Goal: Task Accomplishment & Management: Manage account settings

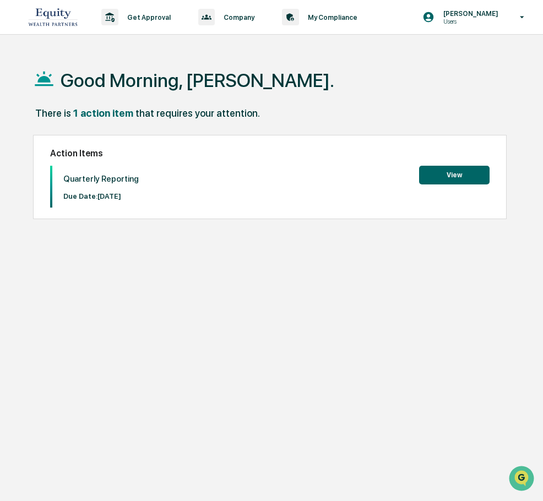
click at [434, 176] on button "View" at bounding box center [454, 175] width 70 height 19
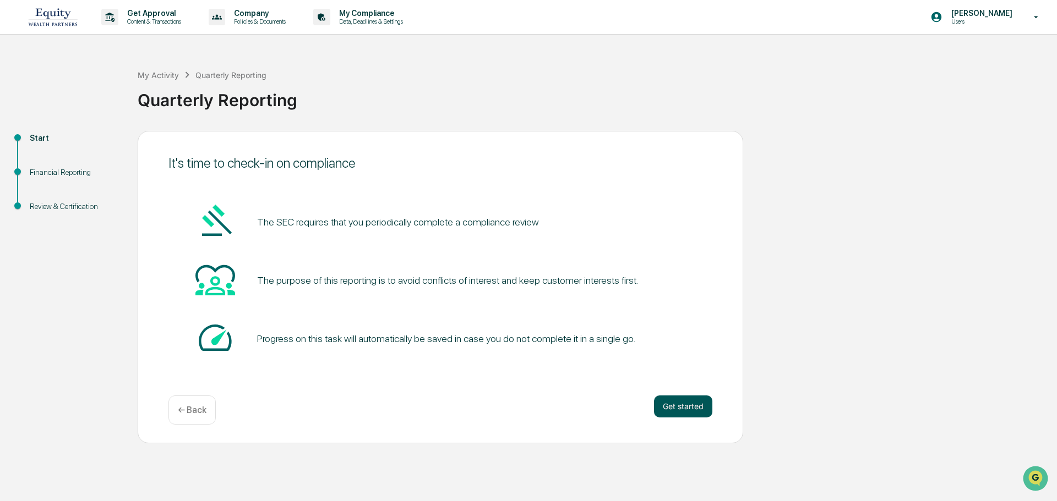
click at [542, 407] on button "Get started" at bounding box center [683, 407] width 58 height 22
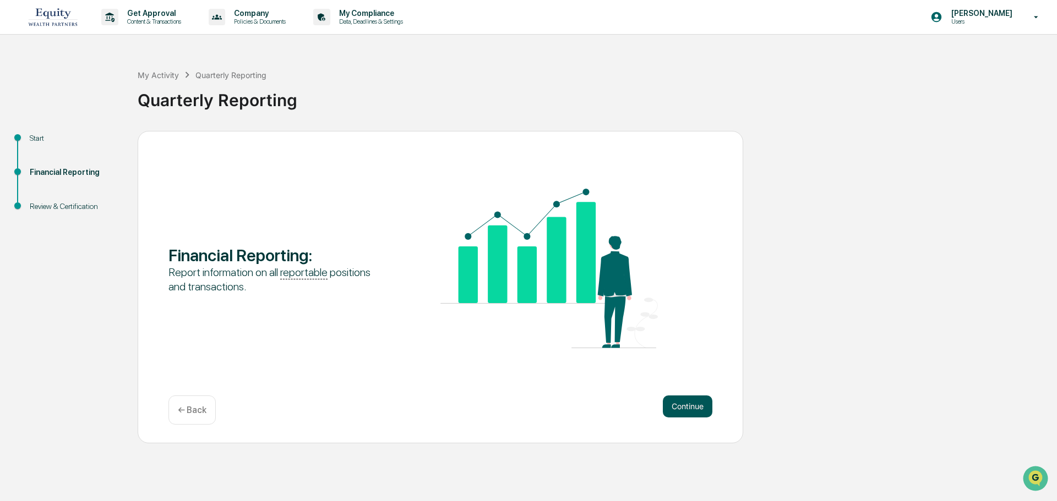
click at [542, 413] on button "Continue" at bounding box center [688, 407] width 50 height 22
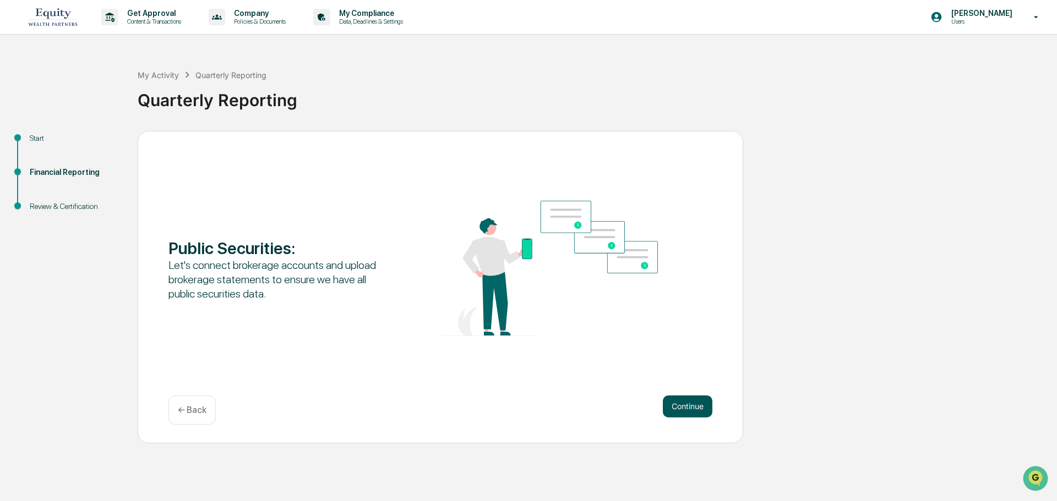
click at [542, 406] on button "Continue" at bounding box center [688, 407] width 50 height 22
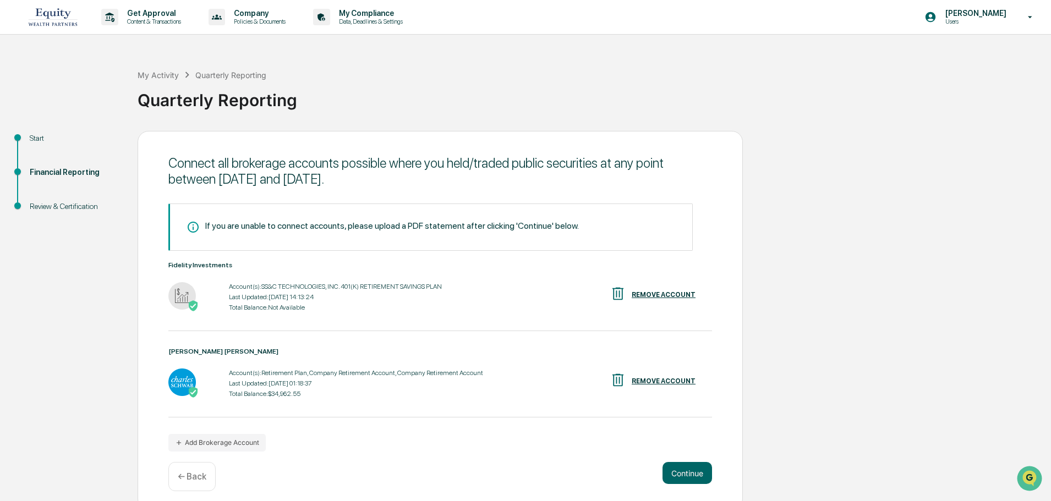
click at [542, 293] on div "REMOVE ACCOUNT" at bounding box center [664, 295] width 64 height 8
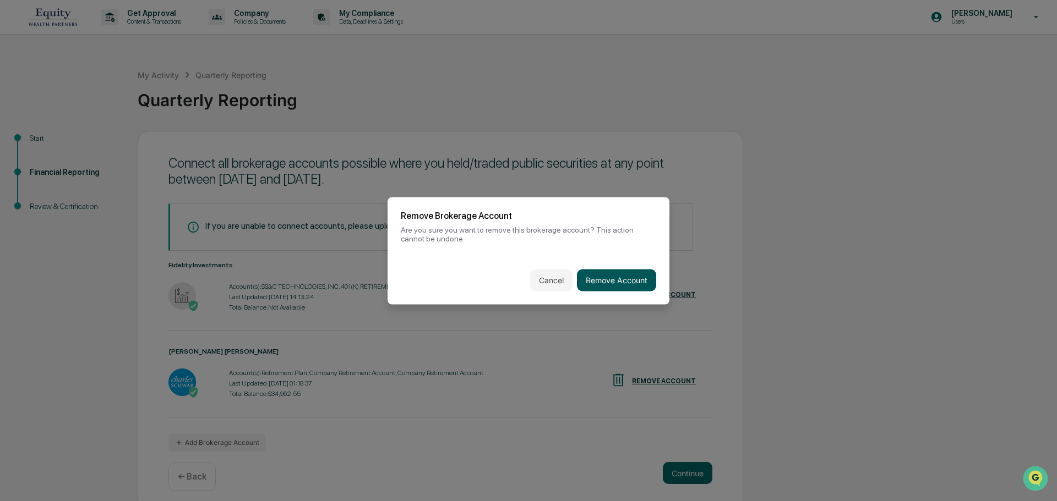
click at [542, 277] on button "Remove Account" at bounding box center [616, 280] width 79 height 22
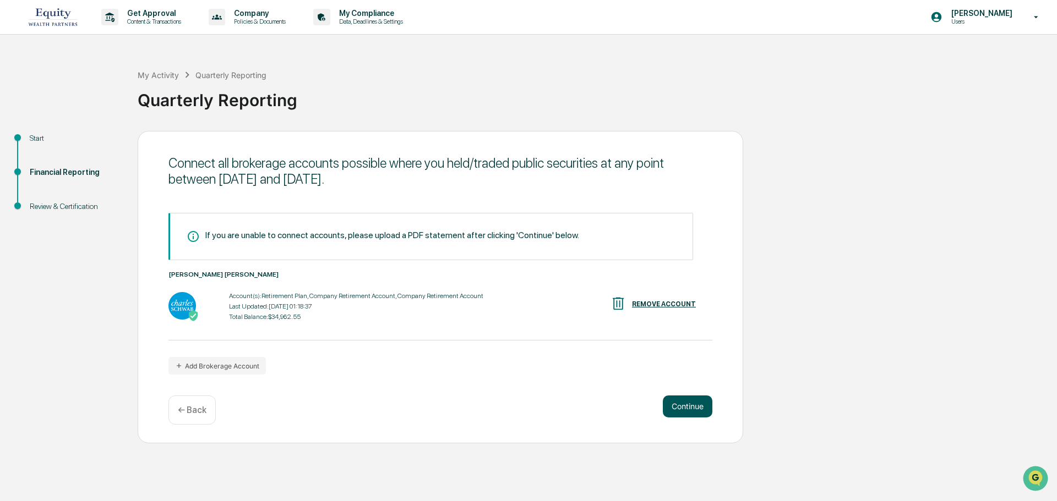
click at [542, 408] on button "Continue" at bounding box center [688, 407] width 50 height 22
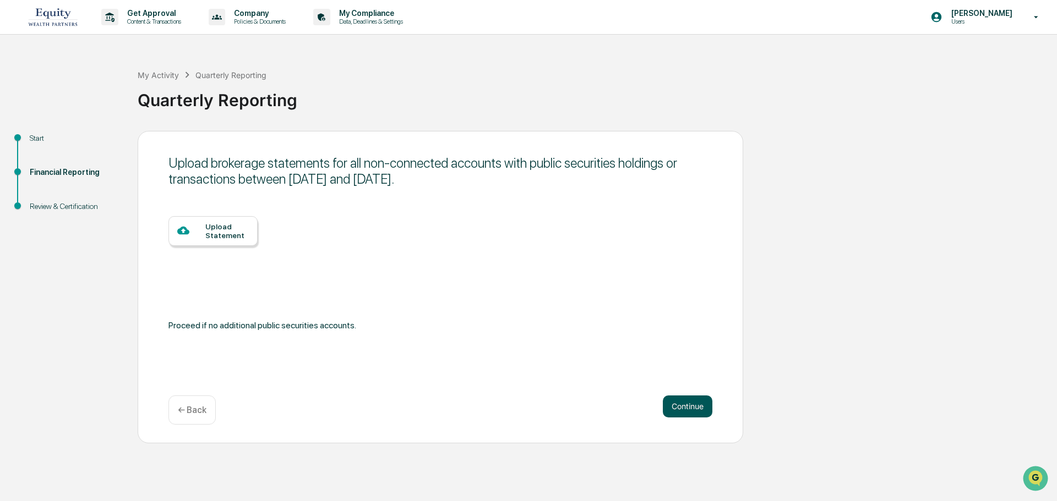
click at [542, 406] on button "Continue" at bounding box center [688, 407] width 50 height 22
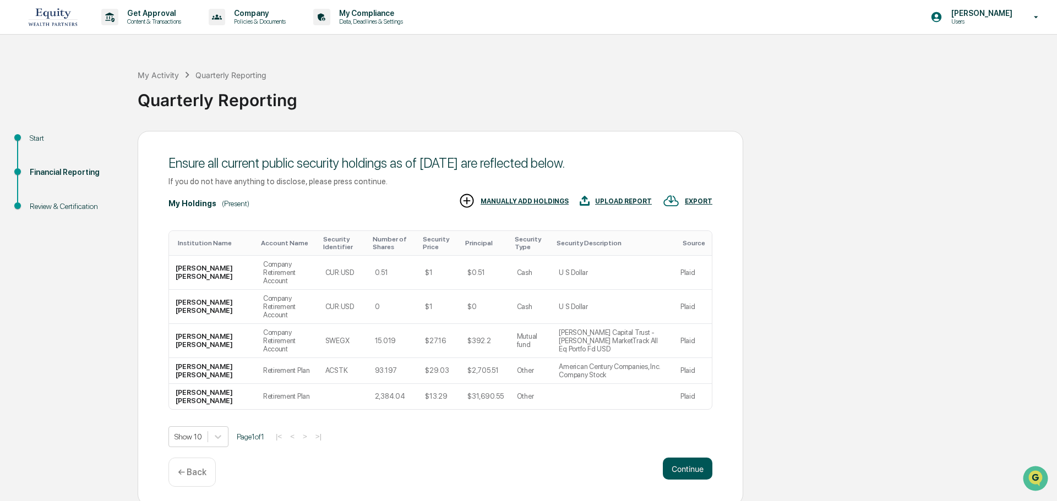
click at [542, 458] on button "Continue" at bounding box center [688, 469] width 50 height 22
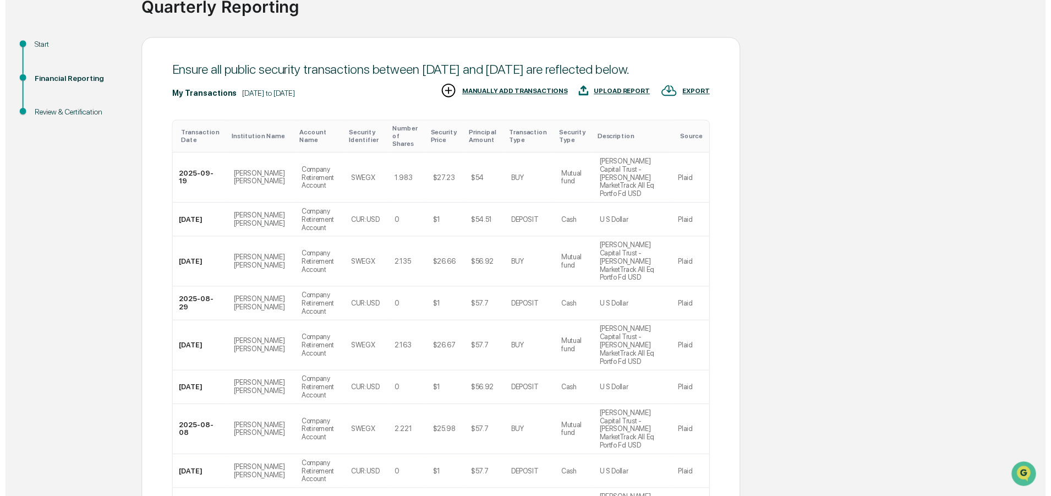
scroll to position [192, 0]
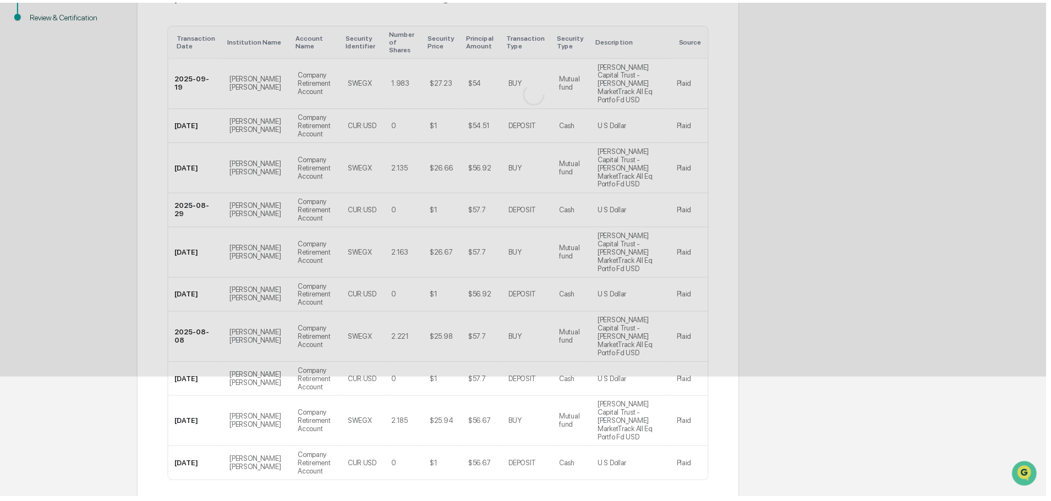
scroll to position [0, 0]
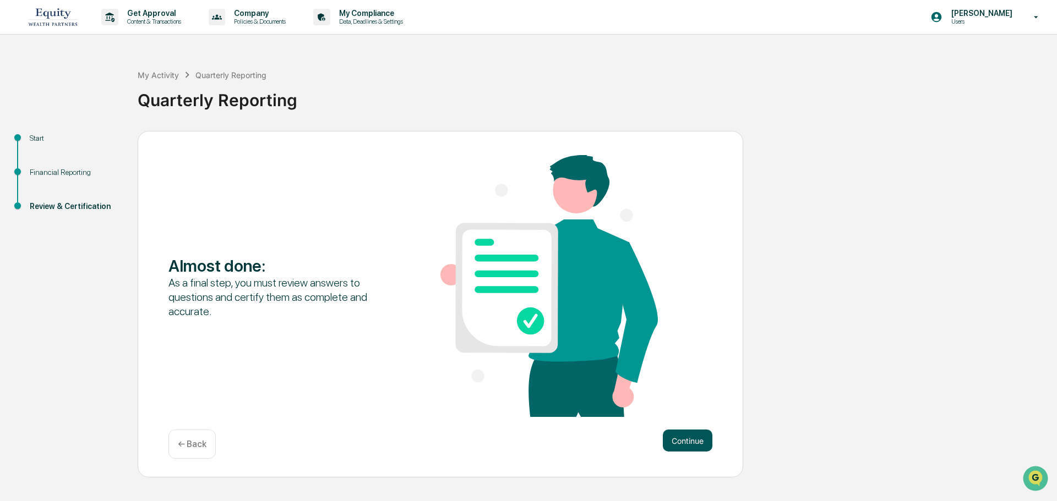
click at [542, 442] on button "Continue" at bounding box center [688, 441] width 50 height 22
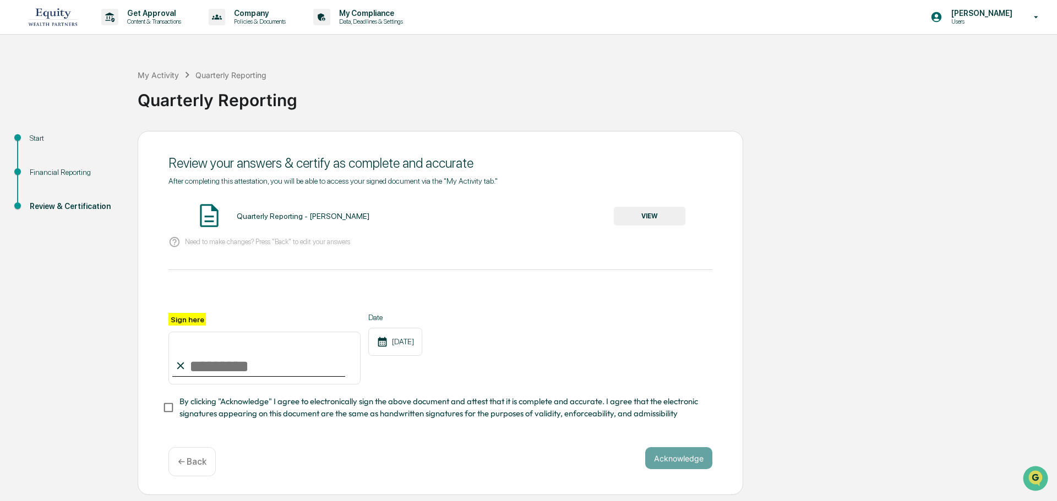
click at [542, 216] on button "VIEW" at bounding box center [650, 216] width 72 height 19
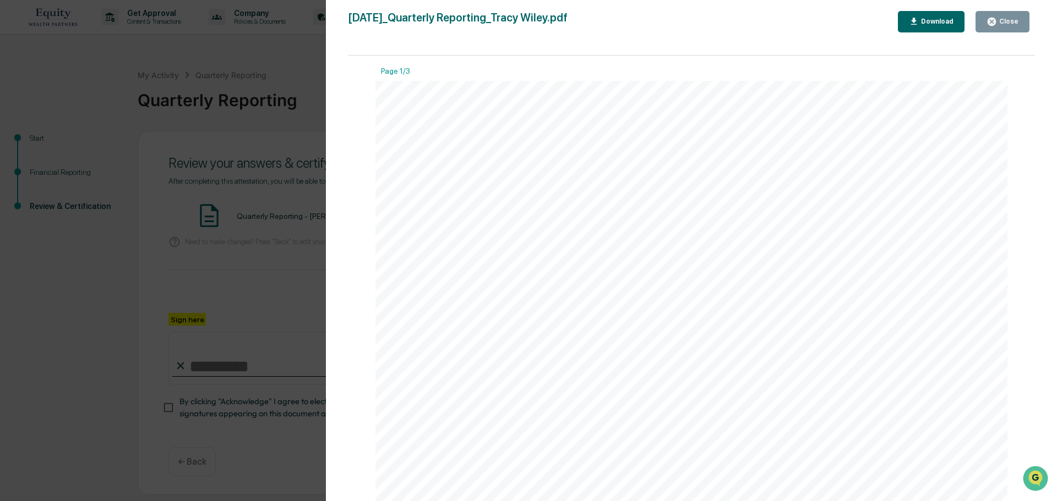
click at [542, 21] on div "Close" at bounding box center [1007, 22] width 21 height 8
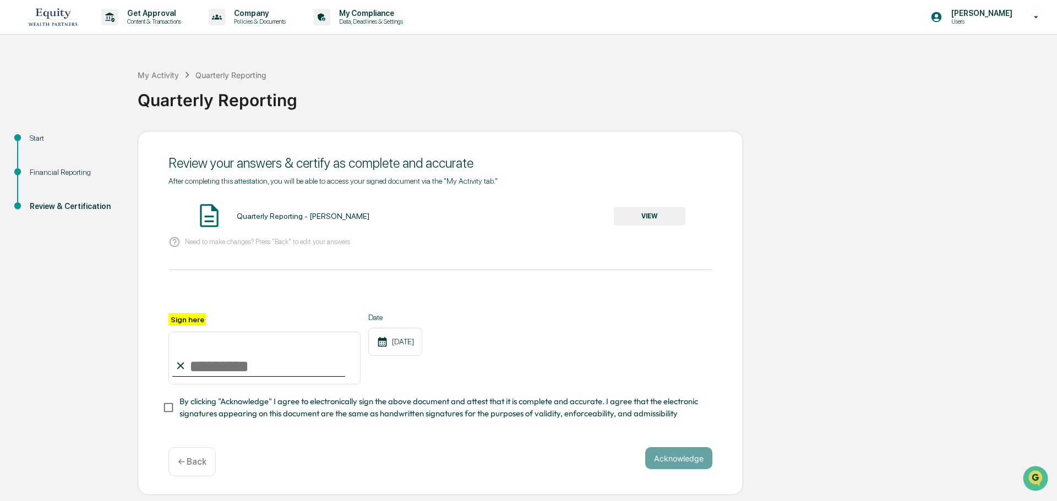
click at [253, 359] on input "Sign here" at bounding box center [264, 358] width 192 height 53
type input "**********"
click at [542, 466] on button "Acknowledge" at bounding box center [678, 458] width 67 height 22
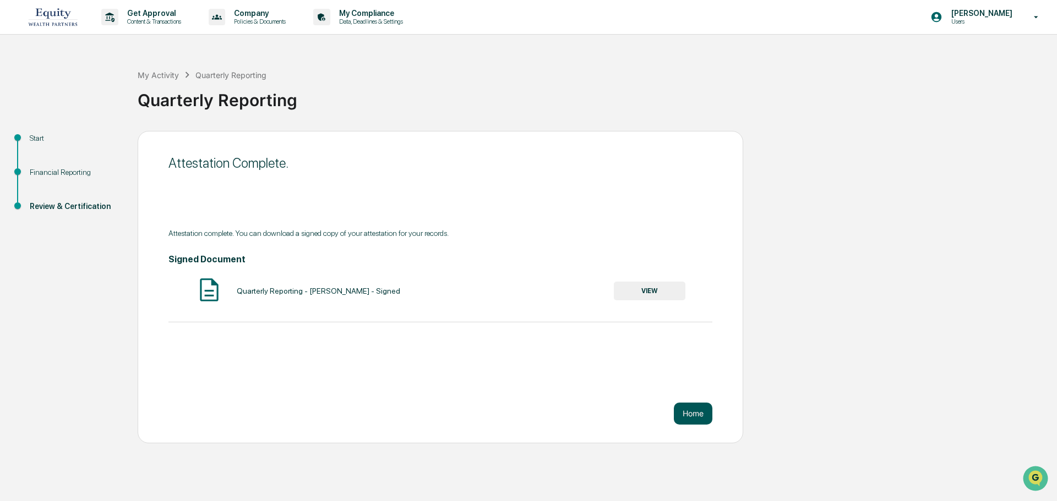
click at [542, 412] on button "Home" at bounding box center [693, 414] width 39 height 22
